Goal: Task Accomplishment & Management: Manage account settings

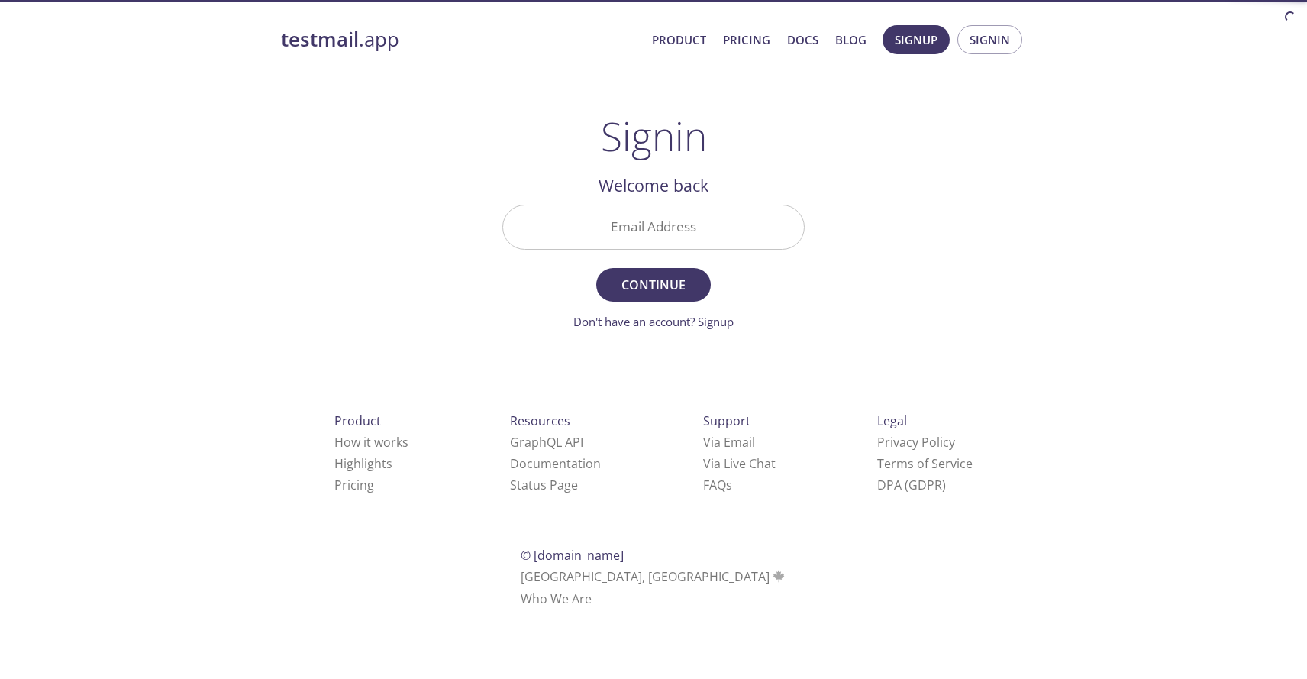
drag, startPoint x: 637, startPoint y: 226, endPoint x: 648, endPoint y: 231, distance: 12.3
click at [637, 226] on input "Email Address" at bounding box center [653, 227] width 301 height 44
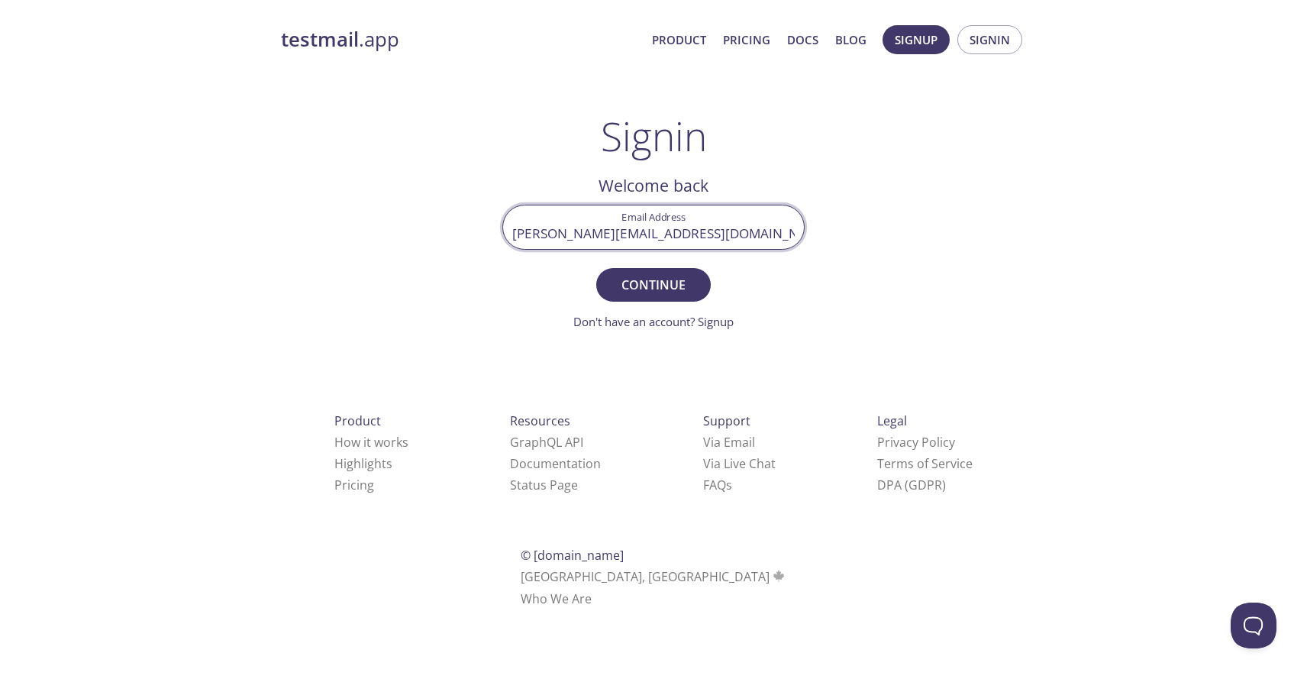
type input "[PERSON_NAME][EMAIL_ADDRESS][DOMAIN_NAME]"
click at [596, 268] on button "Continue" at bounding box center [653, 285] width 115 height 34
click at [595, 231] on input "Signin Security Code" at bounding box center [653, 227] width 301 height 44
paste input "RTEJQZY"
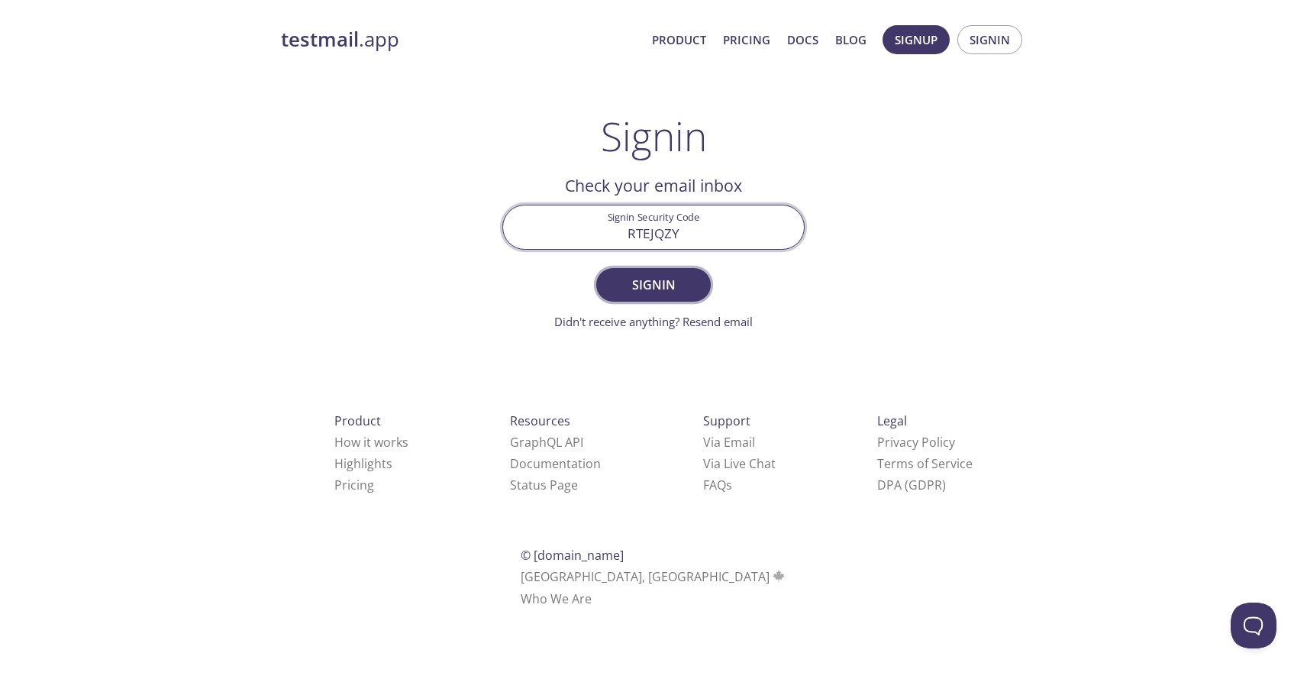
type input "RTEJQZY"
click at [680, 284] on span "Signin" at bounding box center [653, 284] width 81 height 21
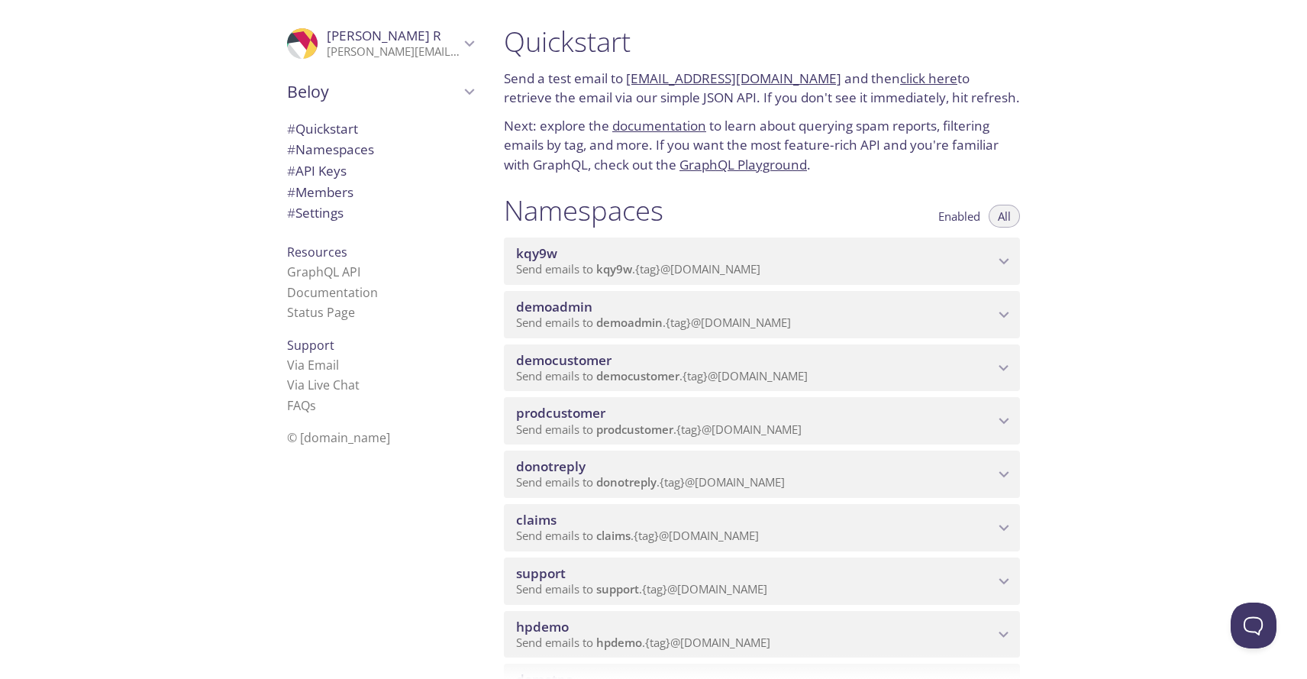
click at [569, 360] on span "democustomer" at bounding box center [563, 360] width 95 height 18
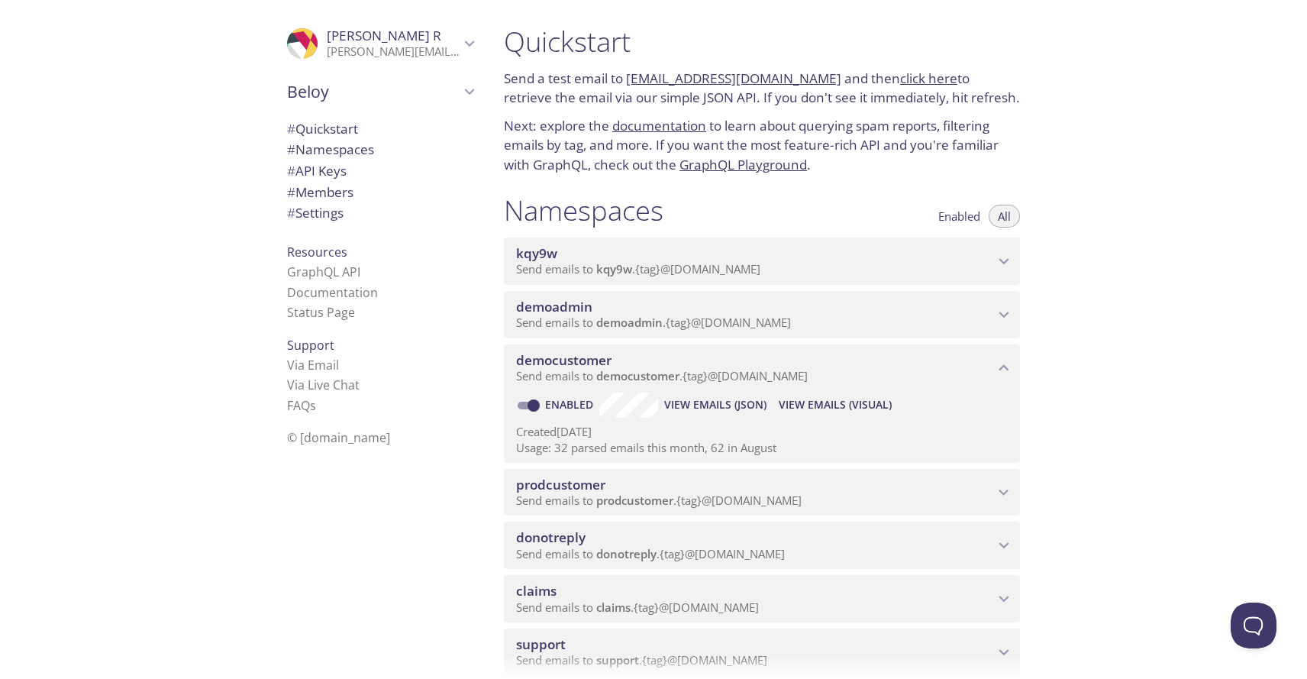
click at [814, 409] on span "View Emails (Visual)" at bounding box center [835, 405] width 113 height 18
